Goal: Find contact information

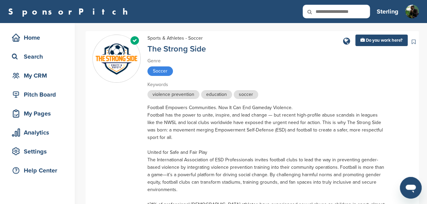
click at [341, 16] on input "text" at bounding box center [336, 12] width 67 height 14
type input "**********"
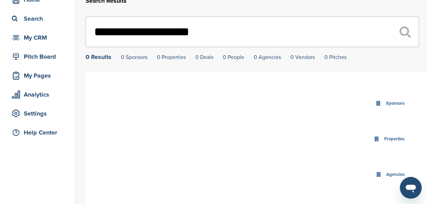
scroll to position [44, 0]
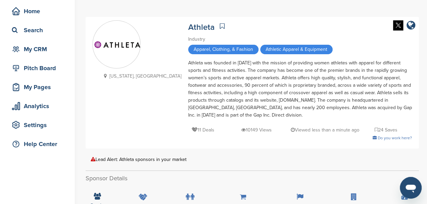
scroll to position [8, 0]
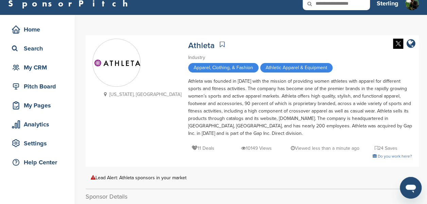
click at [329, 5] on input "text" at bounding box center [336, 4] width 67 height 14
type input "**********"
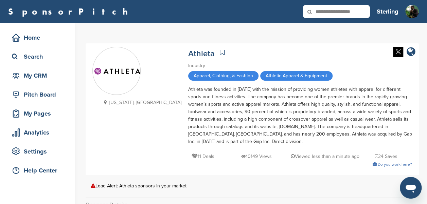
click at [377, 4] on link at bounding box center [377, 4] width 0 height 0
click at [354, 9] on input "**********" at bounding box center [336, 12] width 67 height 14
click at [364, 9] on input "**********" at bounding box center [336, 12] width 67 height 14
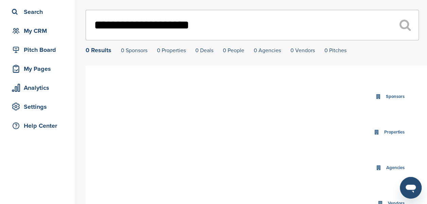
scroll to position [35, 0]
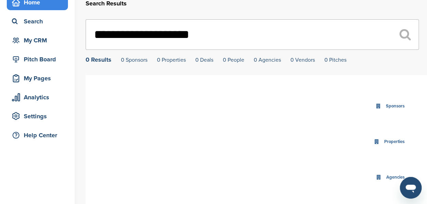
click at [31, 5] on div "Home" at bounding box center [39, 2] width 58 height 12
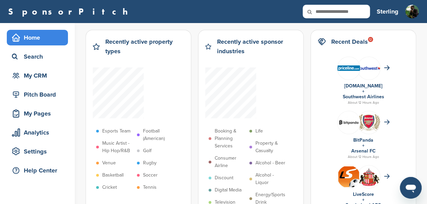
click at [342, 13] on input "text" at bounding box center [336, 12] width 67 height 14
type input "**********"
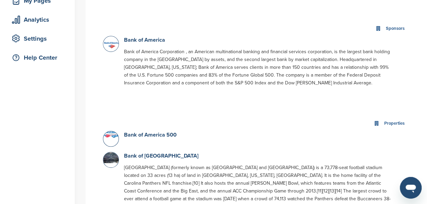
scroll to position [105, 0]
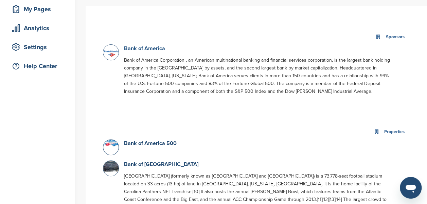
click at [149, 50] on link "Bank of America" at bounding box center [144, 48] width 41 height 7
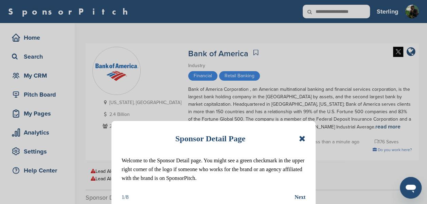
click at [305, 138] on icon at bounding box center [302, 139] width 6 height 8
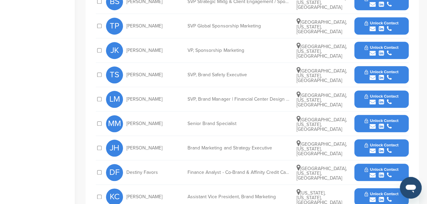
scroll to position [299, 0]
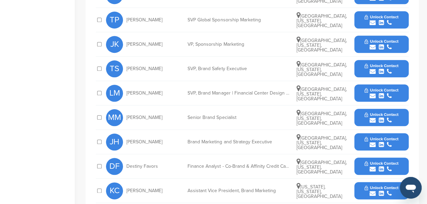
click at [386, 133] on button "Unlock Contact" at bounding box center [381, 142] width 50 height 20
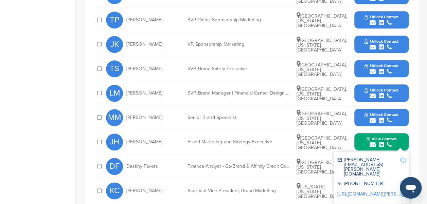
click at [401, 158] on img at bounding box center [402, 160] width 5 height 5
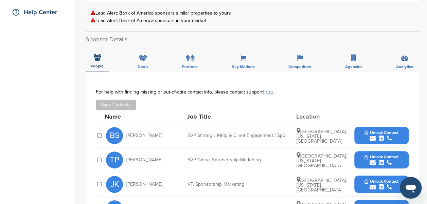
scroll to position [163, 0]
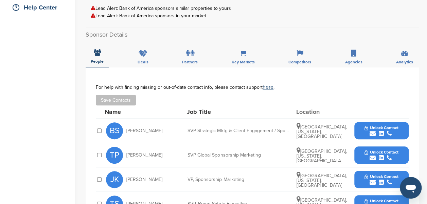
click at [365, 134] on div "submit" at bounding box center [381, 134] width 34 height 6
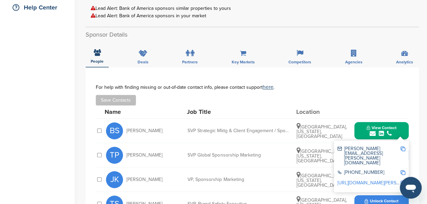
click at [401, 149] on img at bounding box center [402, 149] width 5 height 5
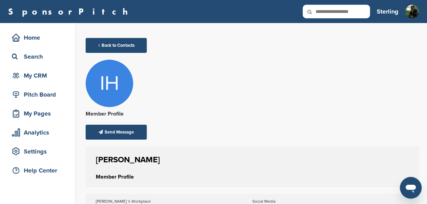
click at [324, 6] on icon at bounding box center [314, 12] width 23 height 14
click at [323, 11] on icon at bounding box center [314, 12] width 23 height 14
click at [323, 13] on icon at bounding box center [314, 12] width 23 height 14
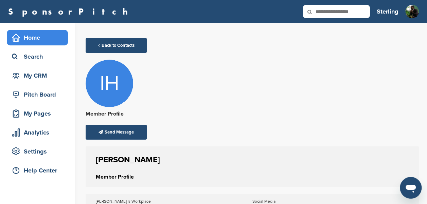
click at [37, 38] on div "Home" at bounding box center [39, 38] width 58 height 12
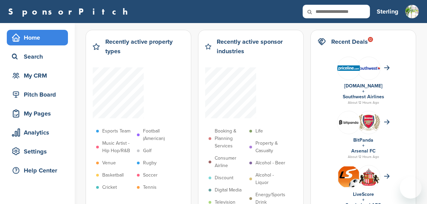
click at [301, 22] on div "SponsorPitch Home Search My CRM Pitch Board My Pages Analytics Settings Help Ce…" at bounding box center [213, 11] width 427 height 23
click at [322, 14] on icon at bounding box center [314, 12] width 23 height 14
click at [324, 10] on icon at bounding box center [314, 12] width 23 height 14
click at [328, 12] on input "text" at bounding box center [336, 12] width 67 height 14
type input "**********"
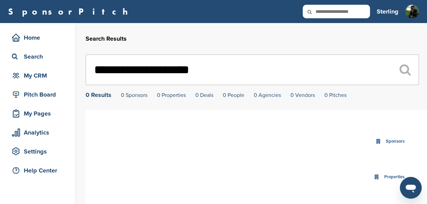
drag, startPoint x: 256, startPoint y: 60, endPoint x: 139, endPoint y: 60, distance: 116.8
click at [139, 60] on input "**********" at bounding box center [252, 70] width 333 height 31
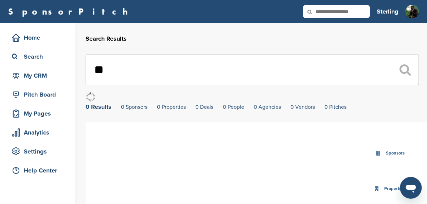
type input "*"
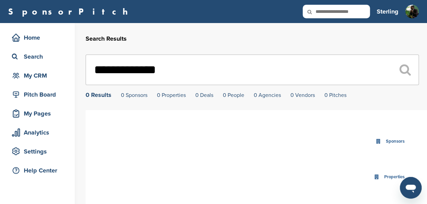
type input "**********"
click at [317, 10] on icon at bounding box center [314, 12] width 23 height 14
click at [326, 10] on input "text" at bounding box center [336, 12] width 67 height 14
type input "**********"
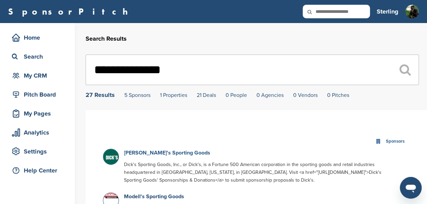
click at [128, 154] on link "[PERSON_NAME]'s Sporting Goods" at bounding box center [167, 153] width 86 height 7
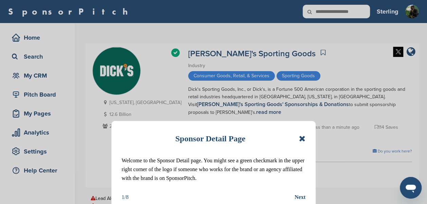
click at [302, 137] on icon at bounding box center [302, 139] width 6 height 8
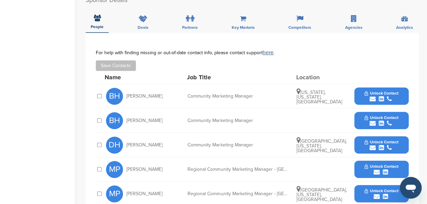
scroll to position [233, 0]
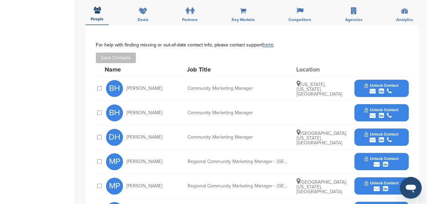
click at [374, 88] on icon "submit" at bounding box center [373, 91] width 6 height 6
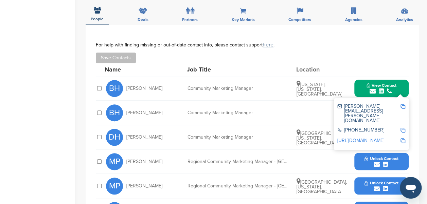
click at [402, 104] on img at bounding box center [402, 106] width 5 height 5
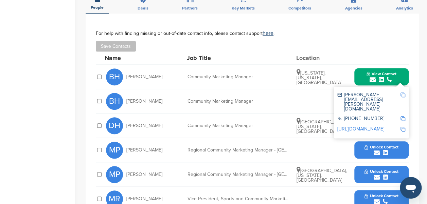
scroll to position [249, 0]
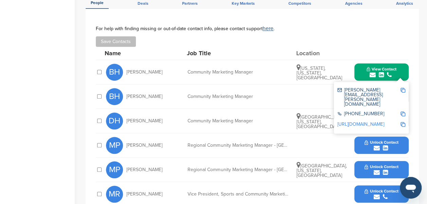
click at [384, 121] on div "submit" at bounding box center [381, 124] width 34 height 6
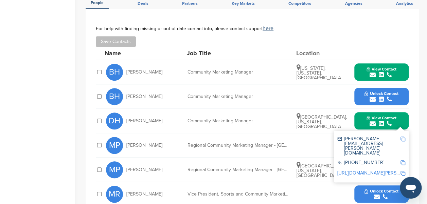
click at [401, 137] on img at bounding box center [402, 139] width 5 height 5
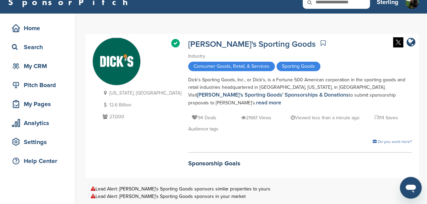
scroll to position [0, 0]
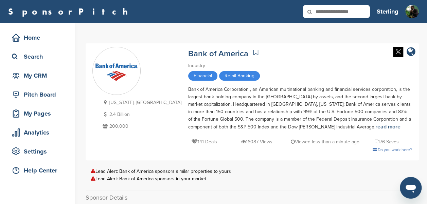
click at [355, 12] on input "text" at bounding box center [336, 12] width 67 height 14
click at [329, 14] on input "text" at bounding box center [336, 12] width 67 height 14
type input "***"
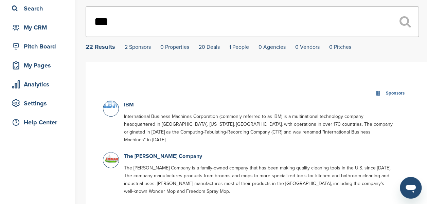
scroll to position [94, 0]
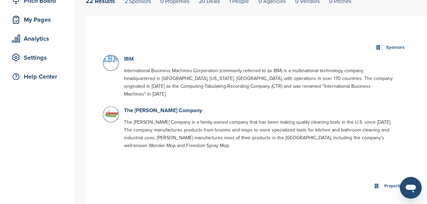
click at [126, 58] on link "IBM" at bounding box center [129, 59] width 10 height 7
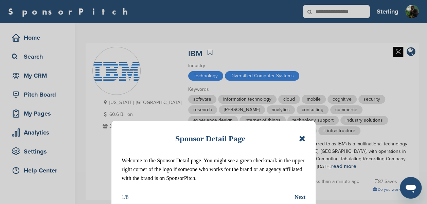
click at [301, 138] on icon at bounding box center [302, 139] width 6 height 8
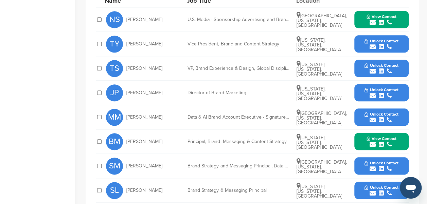
scroll to position [293, 0]
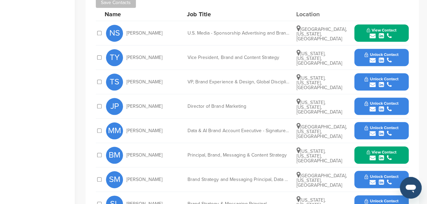
click at [376, 101] on span "Unlock Contact" at bounding box center [381, 103] width 34 height 5
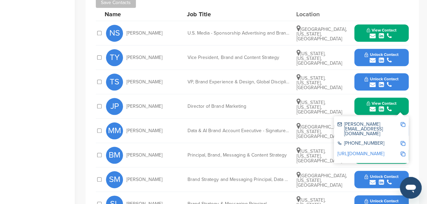
click at [401, 123] on img at bounding box center [402, 124] width 5 height 5
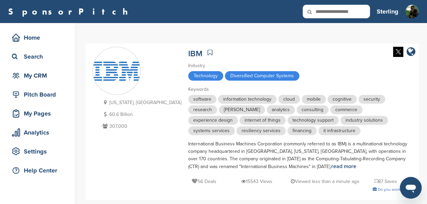
click at [331, 12] on input "text" at bounding box center [336, 12] width 67 height 14
type input "***"
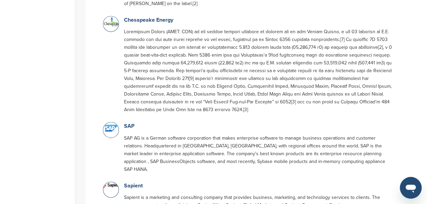
scroll to position [218, 0]
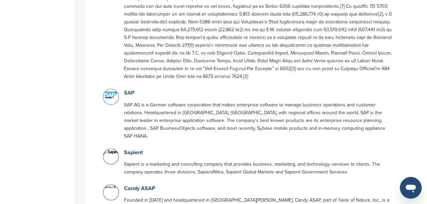
click at [128, 94] on link "SAP" at bounding box center [129, 93] width 11 height 7
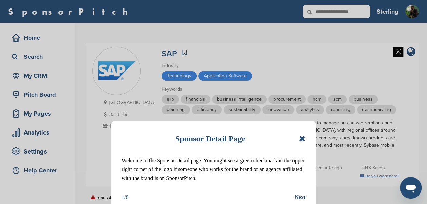
click at [301, 139] on icon at bounding box center [302, 139] width 6 height 8
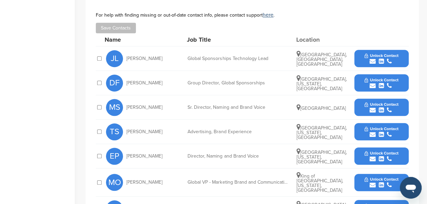
scroll to position [268, 0]
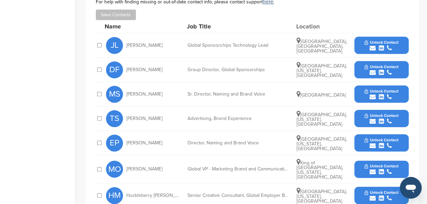
click at [379, 48] on icon "submit" at bounding box center [381, 48] width 5 height 6
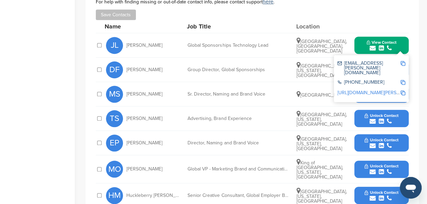
click at [407, 61] on div "[EMAIL_ADDRESS][PERSON_NAME][DOMAIN_NAME] [PHONE_NUMBER] [URL][DOMAIN_NAME][PER…" at bounding box center [371, 78] width 75 height 47
click at [403, 61] on img at bounding box center [402, 63] width 5 height 5
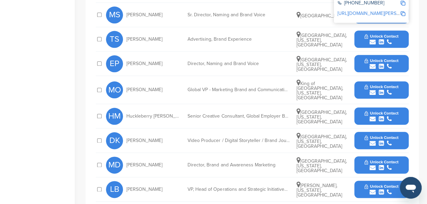
scroll to position [348, 0]
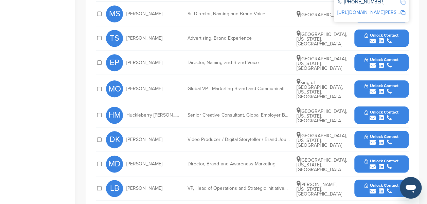
click at [392, 63] on div "submit" at bounding box center [381, 65] width 34 height 6
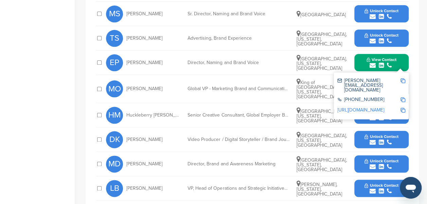
click at [403, 81] on img at bounding box center [402, 80] width 5 height 5
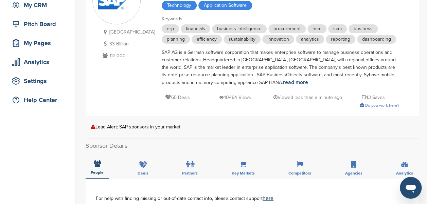
scroll to position [0, 0]
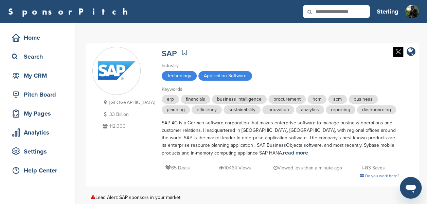
click at [330, 15] on input "text" at bounding box center [336, 12] width 67 height 14
type input "*******"
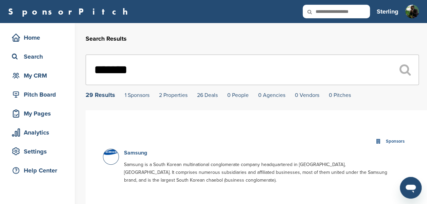
click at [142, 156] on link "Samsung" at bounding box center [135, 153] width 23 height 7
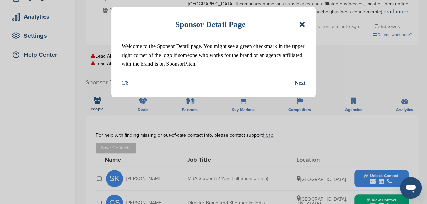
scroll to position [114, 0]
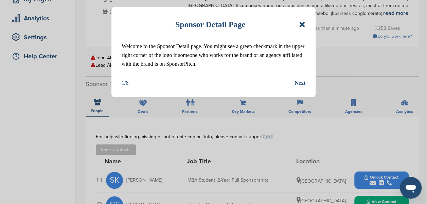
click at [300, 26] on icon at bounding box center [302, 24] width 6 height 8
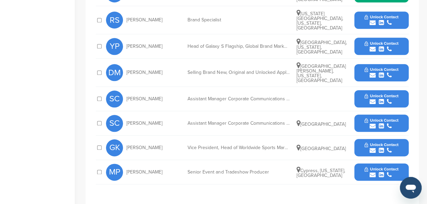
scroll to position [327, 0]
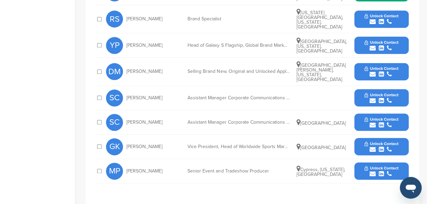
click at [373, 161] on button "Unlock Contact" at bounding box center [381, 171] width 50 height 20
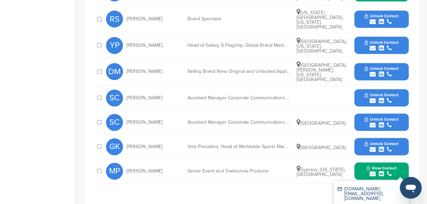
click at [401, 187] on img at bounding box center [402, 189] width 5 height 5
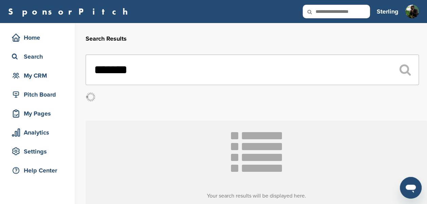
click at [343, 10] on input "text" at bounding box center [336, 12] width 67 height 14
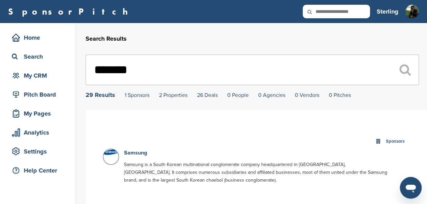
click at [325, 8] on icon at bounding box center [314, 12] width 23 height 14
click at [328, 11] on input "text" at bounding box center [336, 12] width 67 height 14
type input "******"
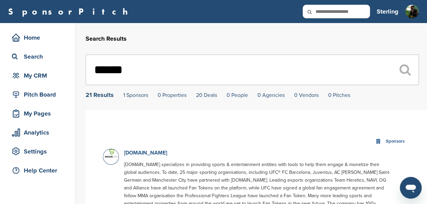
click at [126, 153] on link "[DOMAIN_NAME]" at bounding box center [145, 153] width 43 height 7
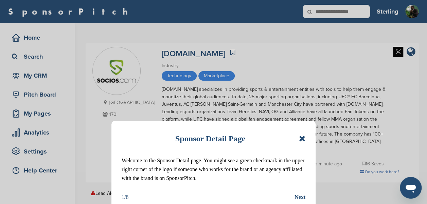
click at [300, 136] on icon at bounding box center [302, 139] width 6 height 8
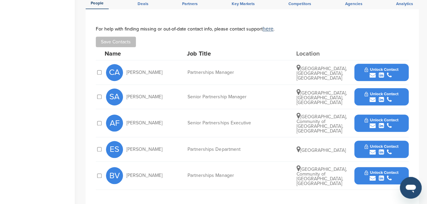
scroll to position [237, 0]
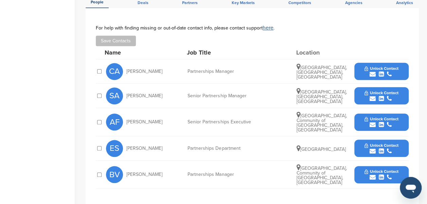
click at [365, 91] on span "Unlock Contact" at bounding box center [381, 93] width 34 height 5
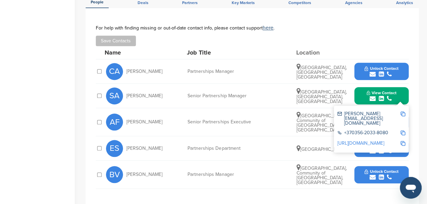
click at [402, 112] on img at bounding box center [402, 114] width 5 height 5
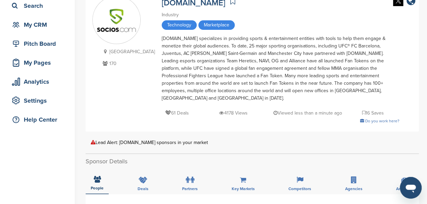
scroll to position [0, 0]
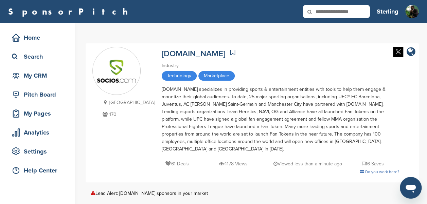
click at [345, 11] on input "text" at bounding box center [336, 12] width 67 height 14
type input "*******"
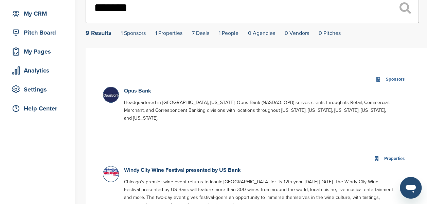
scroll to position [61, 0]
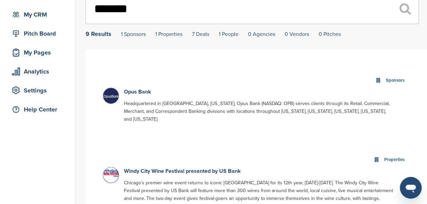
click at [171, 117] on div "Opus Bank Headquartered in Irvine, California, Opus Bank (NASDAQ: OPB) serves c…" at bounding box center [259, 107] width 276 height 39
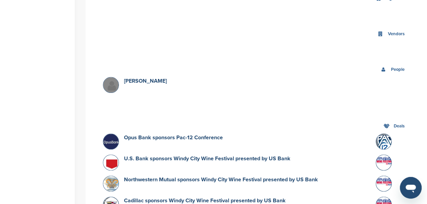
scroll to position [307, 0]
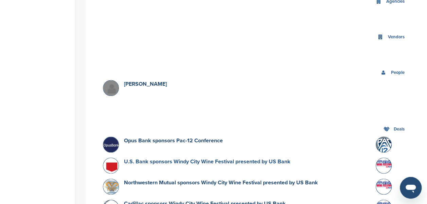
click at [152, 159] on link "U.S. Bank sponsors Windy City Wine Festival presented by US Bank" at bounding box center [207, 162] width 166 height 7
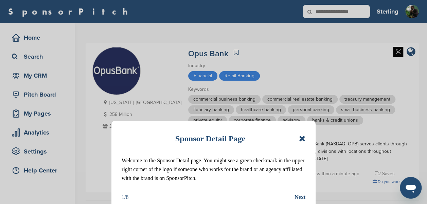
click at [306, 136] on div "Sponsor Detail Page Welcome to the Sponsor Detail page. You might see a green c…" at bounding box center [213, 166] width 204 height 91
click at [303, 137] on icon at bounding box center [302, 139] width 6 height 8
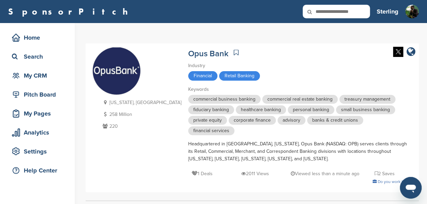
click at [338, 13] on input "text" at bounding box center [336, 12] width 67 height 14
type input "*"
type input "*********"
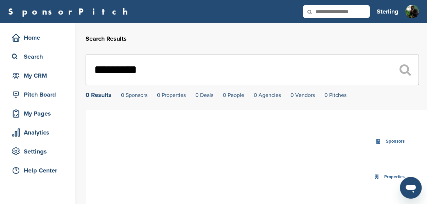
drag, startPoint x: 162, startPoint y: 69, endPoint x: 40, endPoint y: 67, distance: 122.0
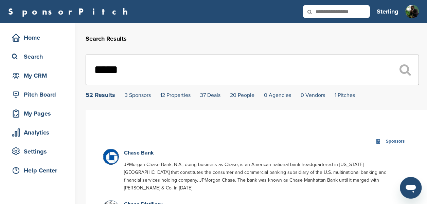
type input "*****"
drag, startPoint x: 151, startPoint y: 65, endPoint x: 86, endPoint y: 73, distance: 65.8
click at [86, 73] on input "*****" at bounding box center [252, 70] width 333 height 31
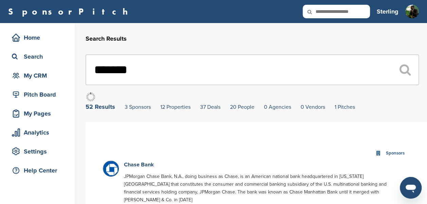
type input "********"
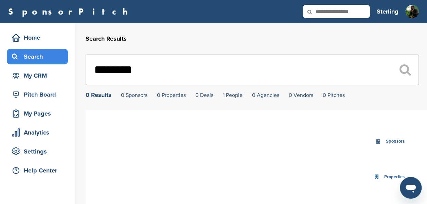
drag, startPoint x: 181, startPoint y: 69, endPoint x: 66, endPoint y: 60, distance: 116.2
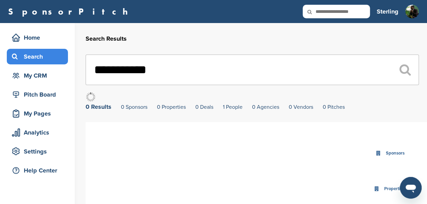
type input "**********"
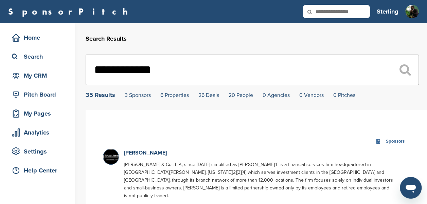
drag, startPoint x: 177, startPoint y: 72, endPoint x: 96, endPoint y: 71, distance: 80.8
click at [96, 71] on input "**********" at bounding box center [252, 70] width 333 height 31
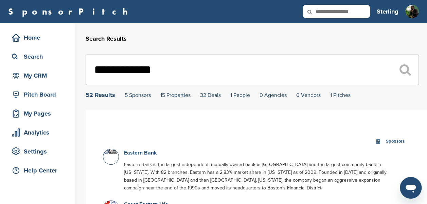
type input "**********"
drag, startPoint x: 167, startPoint y: 72, endPoint x: 74, endPoint y: 69, distance: 92.8
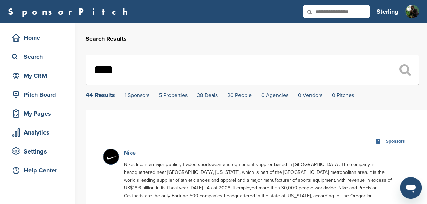
type input "****"
drag, startPoint x: 131, startPoint y: 70, endPoint x: 83, endPoint y: 70, distance: 48.2
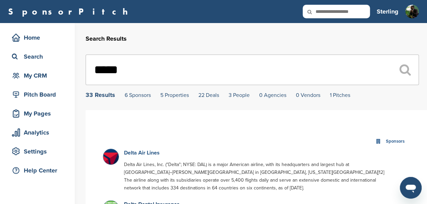
type input "*****"
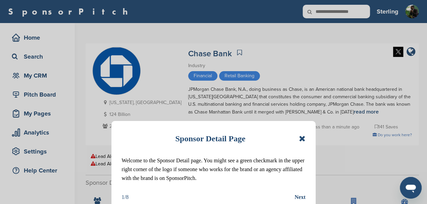
click at [302, 138] on icon at bounding box center [302, 139] width 6 height 8
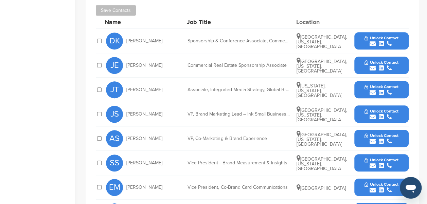
scroll to position [239, 0]
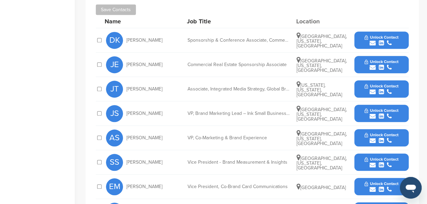
click at [381, 42] on icon "submit" at bounding box center [381, 43] width 5 height 6
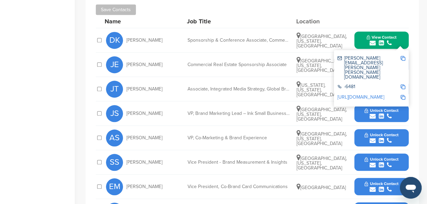
click at [401, 56] on img at bounding box center [402, 58] width 5 height 5
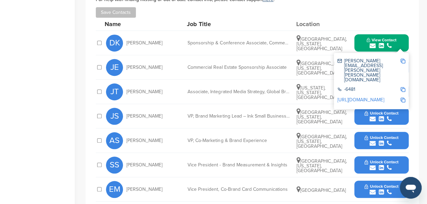
scroll to position [236, 0]
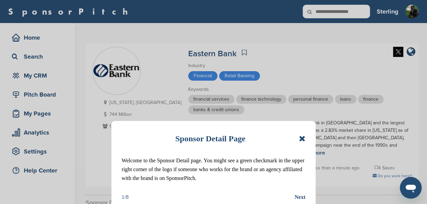
click at [298, 137] on div "Sponsor Detail Page" at bounding box center [214, 138] width 184 height 15
click at [302, 137] on icon at bounding box center [302, 139] width 6 height 8
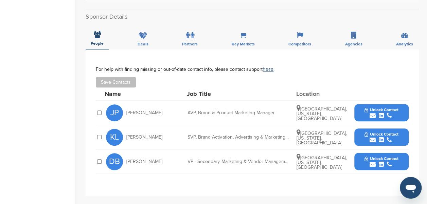
scroll to position [189, 0]
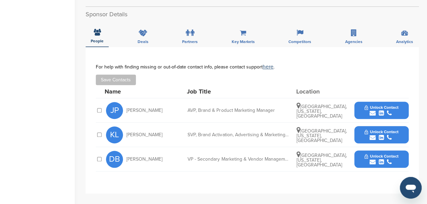
click at [380, 105] on span "Unlock Contact" at bounding box center [381, 107] width 34 height 5
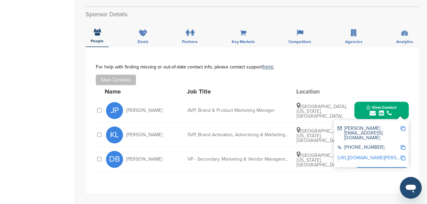
click at [401, 126] on img at bounding box center [402, 128] width 5 height 5
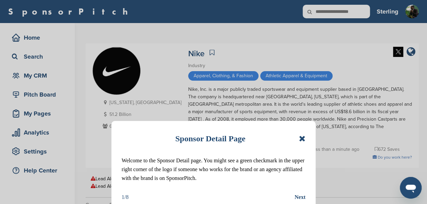
click at [302, 139] on icon at bounding box center [302, 139] width 6 height 8
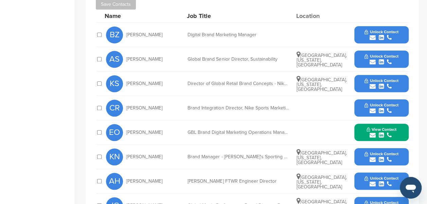
scroll to position [265, 0]
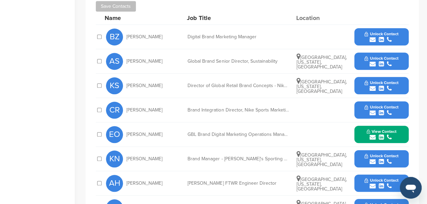
click at [383, 110] on icon "submit" at bounding box center [381, 113] width 5 height 6
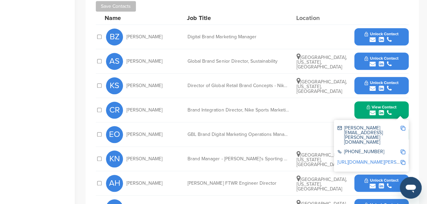
click at [402, 126] on img at bounding box center [402, 128] width 5 height 5
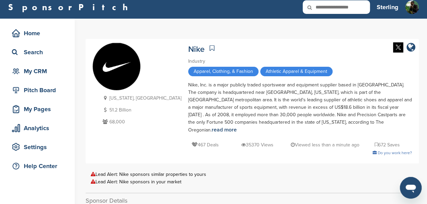
scroll to position [2, 0]
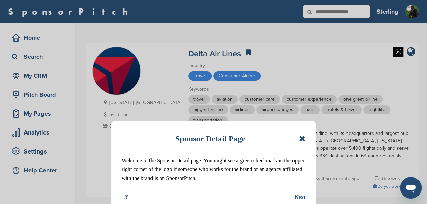
click at [305, 138] on icon at bounding box center [302, 139] width 6 height 8
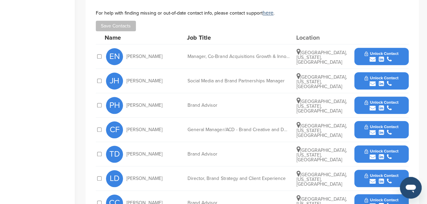
scroll to position [264, 0]
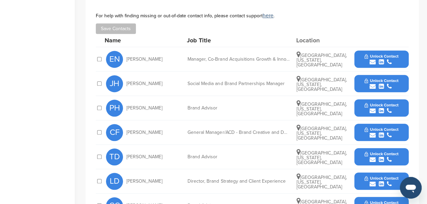
click at [384, 78] on span "Unlock Contact" at bounding box center [381, 80] width 34 height 5
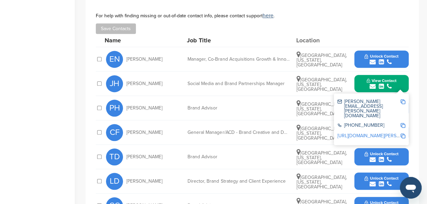
click at [402, 100] on img at bounding box center [402, 102] width 5 height 5
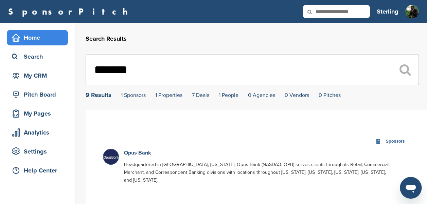
click at [41, 40] on div "Home" at bounding box center [39, 38] width 58 height 12
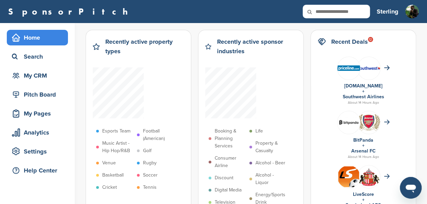
click at [328, 13] on input "text" at bounding box center [336, 12] width 67 height 14
type input "*****"
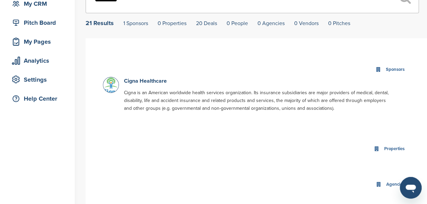
scroll to position [65, 0]
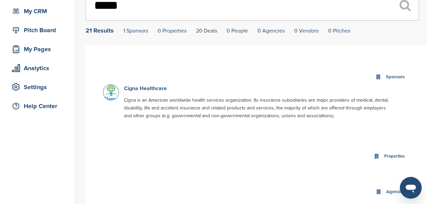
click at [149, 89] on link "Cigna Healthcare" at bounding box center [145, 88] width 43 height 7
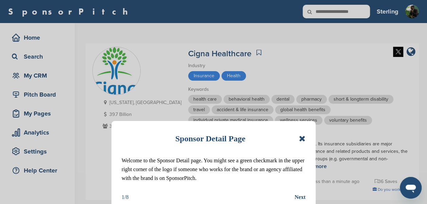
click at [302, 137] on icon at bounding box center [302, 139] width 6 height 8
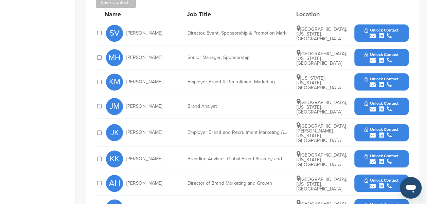
scroll to position [291, 0]
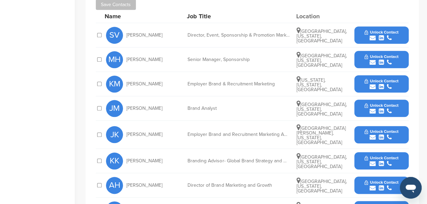
click at [362, 50] on button "Unlock Contact" at bounding box center [381, 60] width 50 height 20
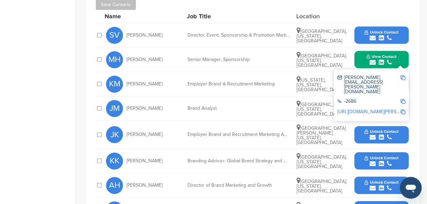
click at [405, 70] on div "[PERSON_NAME][EMAIL_ADDRESS][PERSON_NAME][DOMAIN_NAME] -2686 [URL][DOMAIN_NAME]…" at bounding box center [371, 96] width 75 height 52
click at [402, 75] on img at bounding box center [402, 77] width 5 height 5
